Goal: Task Accomplishment & Management: Use online tool/utility

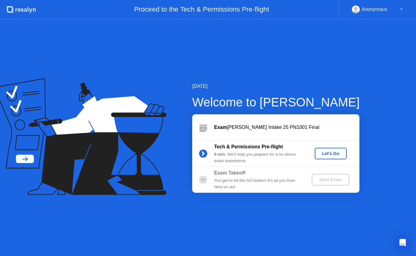
click at [328, 151] on div "Let's Go" at bounding box center [331, 153] width 27 height 5
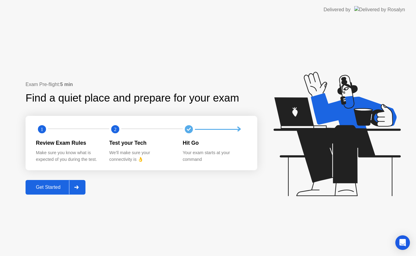
click at [42, 181] on button "Get Started" at bounding box center [56, 187] width 60 height 15
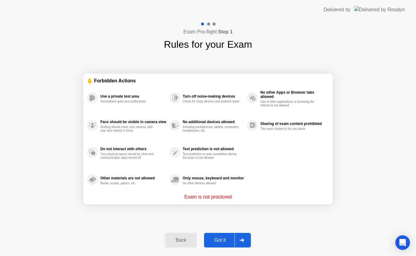
click at [215, 239] on div "Got it" at bounding box center [220, 240] width 29 height 5
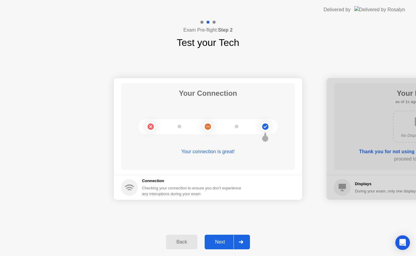
click at [215, 240] on div "Next" at bounding box center [220, 242] width 27 height 5
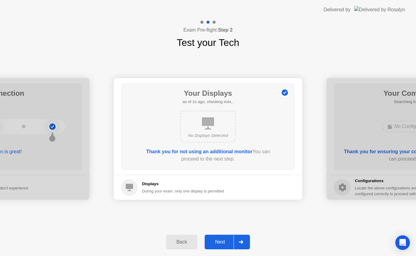
click at [215, 240] on div "Next" at bounding box center [220, 242] width 27 height 5
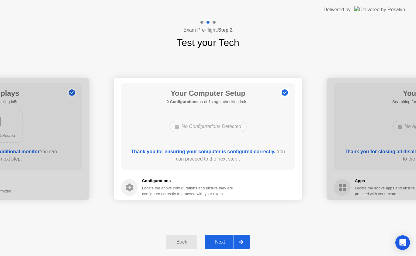
click at [215, 240] on div "Next" at bounding box center [220, 242] width 27 height 5
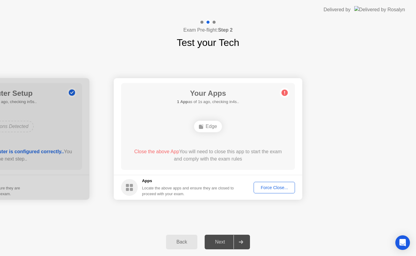
click at [267, 188] on div "Force Close..." at bounding box center [274, 187] width 37 height 5
click at [269, 187] on div "Force Close..." at bounding box center [274, 187] width 37 height 5
click at [275, 190] on div "Force Close..." at bounding box center [274, 187] width 37 height 5
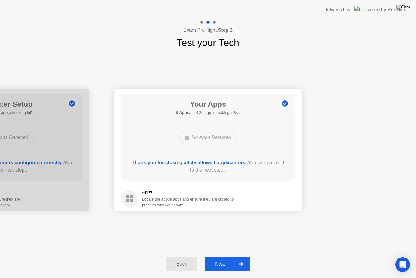
click at [218, 256] on div "Next" at bounding box center [220, 263] width 27 height 5
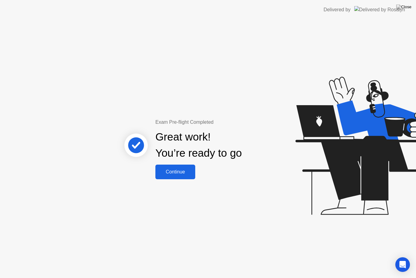
click at [178, 168] on button "Continue" at bounding box center [176, 171] width 40 height 15
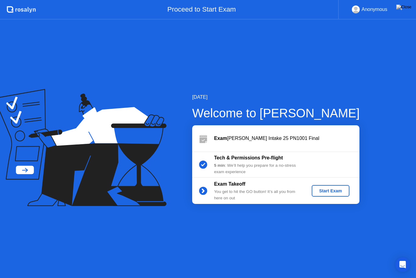
click at [316, 192] on div "Start Exam" at bounding box center [330, 190] width 33 height 5
